Goal: Navigation & Orientation: Go to known website

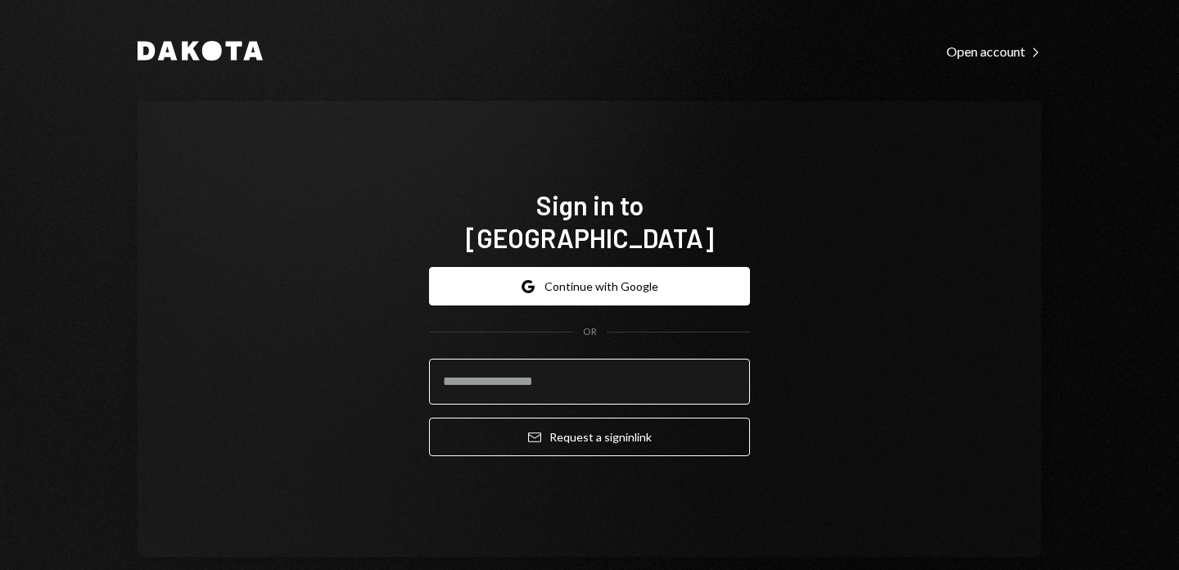
click at [475, 359] on input "email" at bounding box center [589, 382] width 321 height 46
type input "**********"
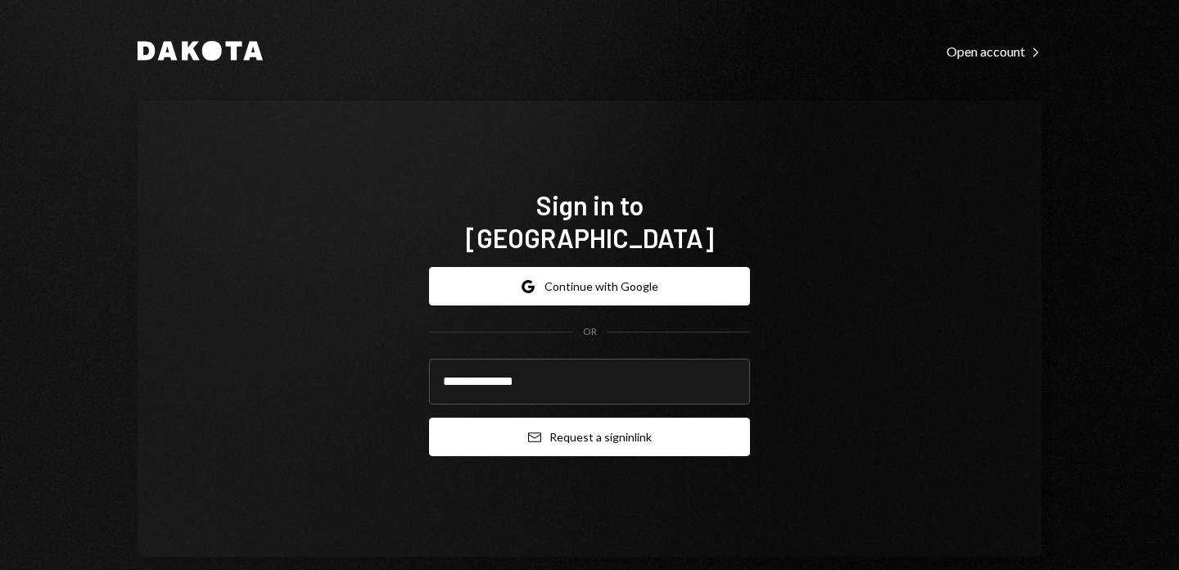
click at [562, 419] on button "Email Request a sign in link" at bounding box center [589, 436] width 321 height 38
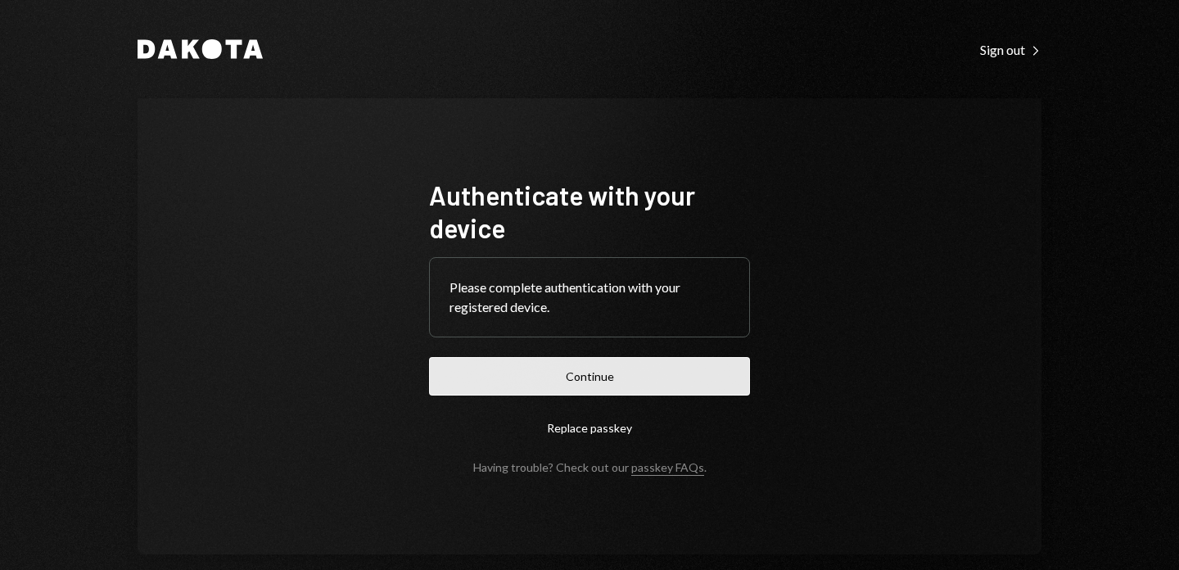
click at [585, 374] on button "Continue" at bounding box center [589, 376] width 321 height 38
